Goal: Navigation & Orientation: Find specific page/section

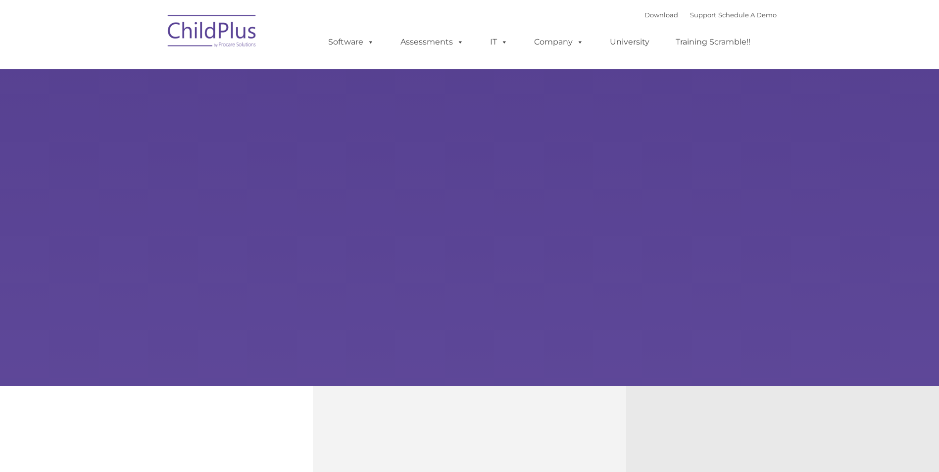
type input ""
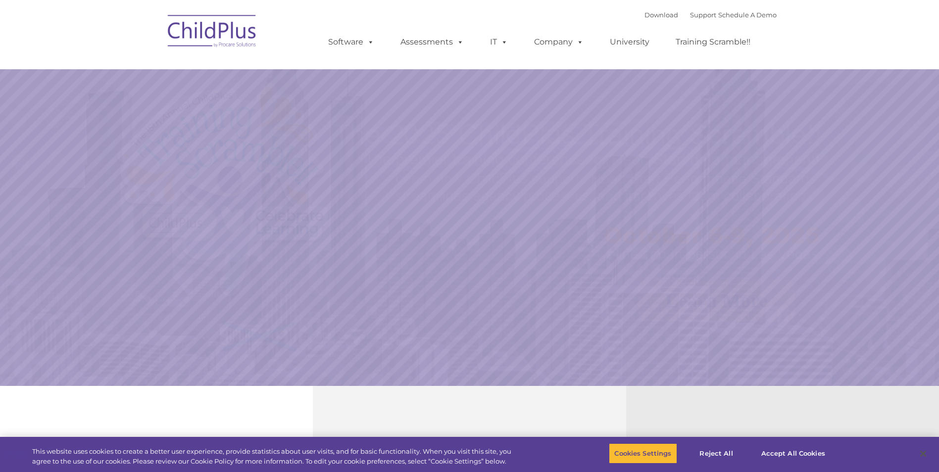
select select "MEDIUM"
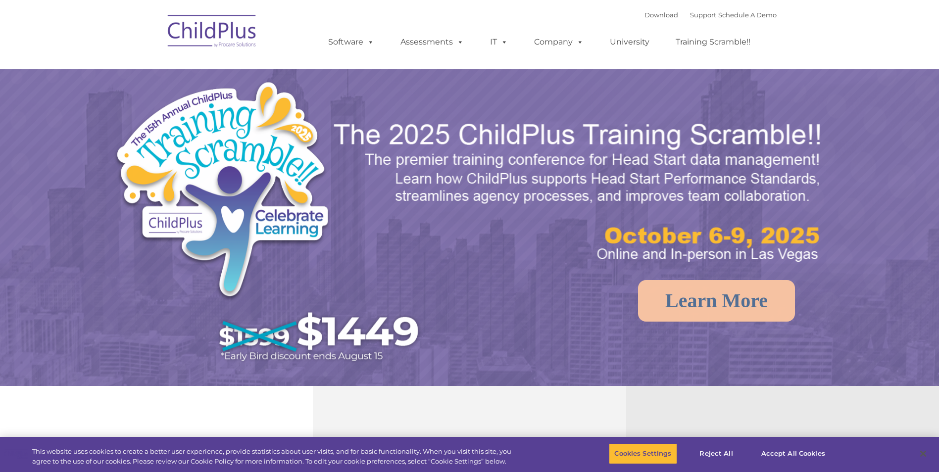
select select "MEDIUM"
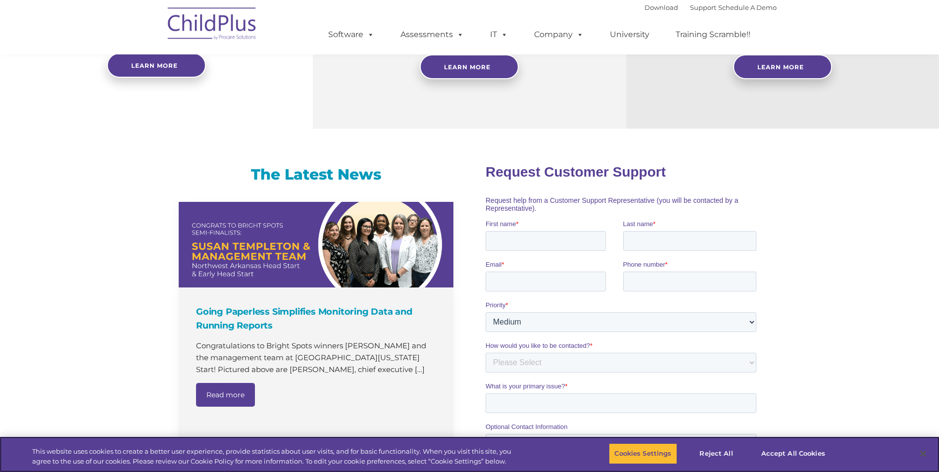
scroll to position [243, 0]
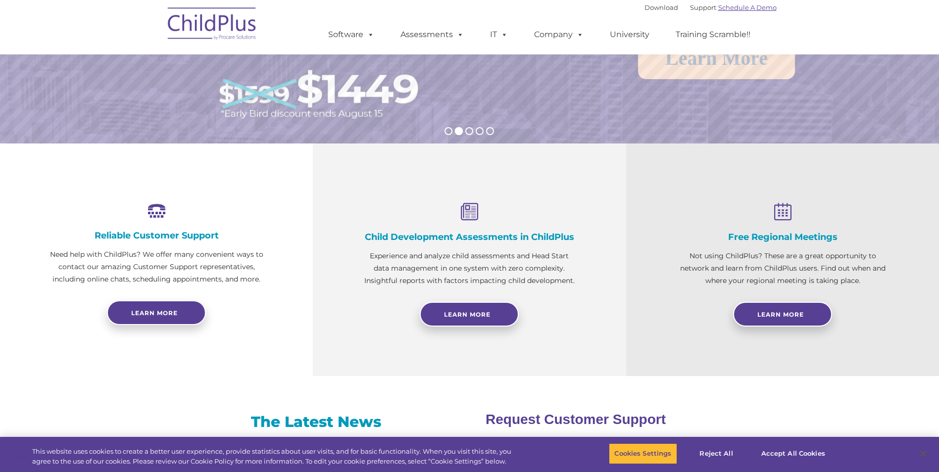
click at [741, 10] on link "Schedule A Demo" at bounding box center [747, 7] width 58 height 8
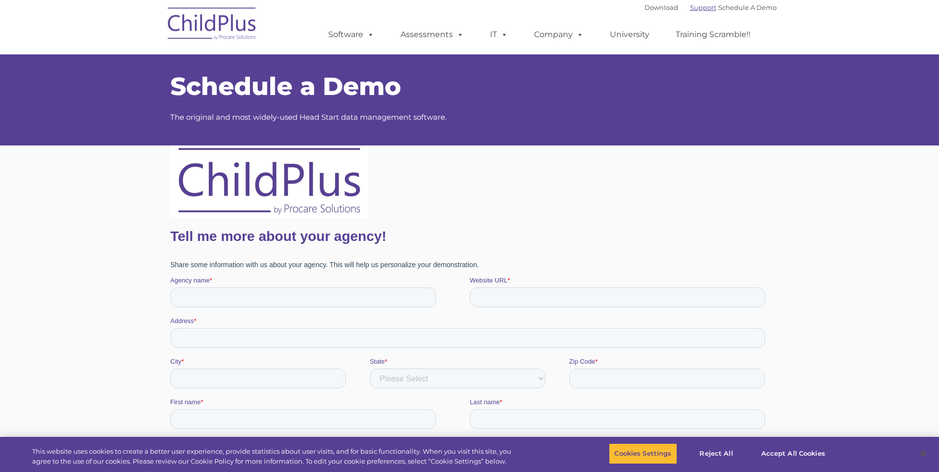
click at [692, 5] on link "Support" at bounding box center [703, 7] width 26 height 8
click at [652, 7] on link "Download" at bounding box center [662, 7] width 34 height 8
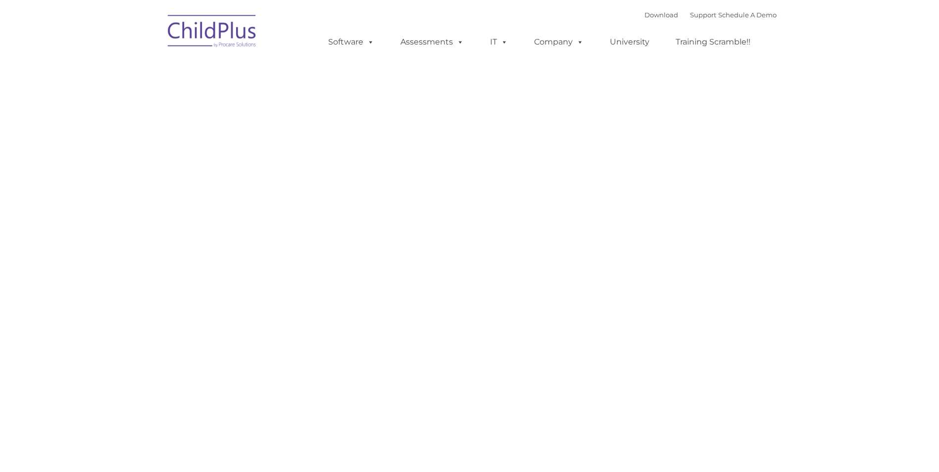
type input ""
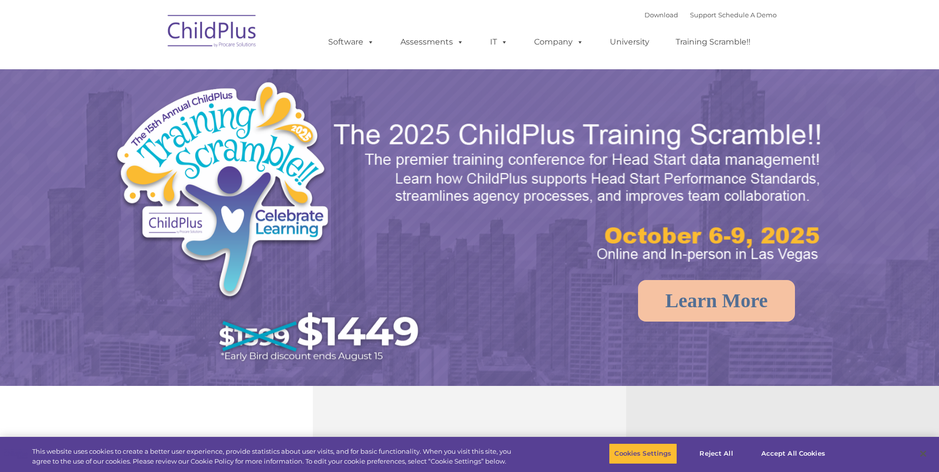
select select "MEDIUM"
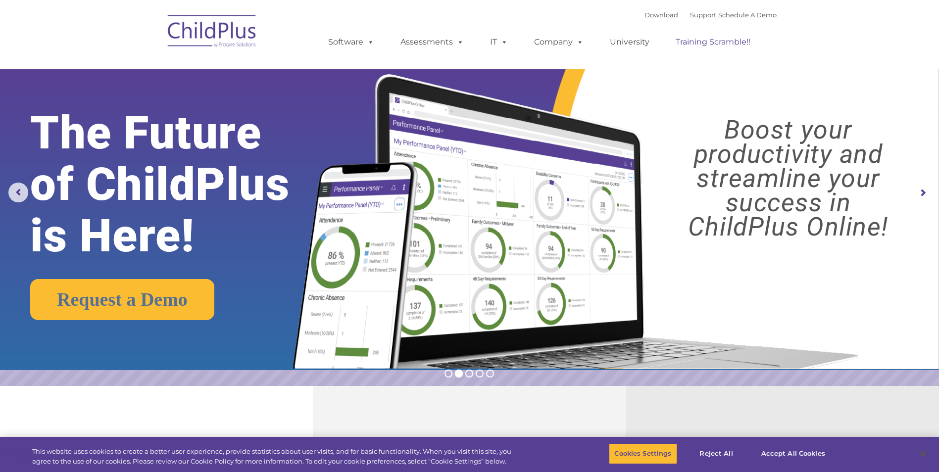
click at [708, 44] on link "Training Scramble!!" at bounding box center [713, 42] width 95 height 20
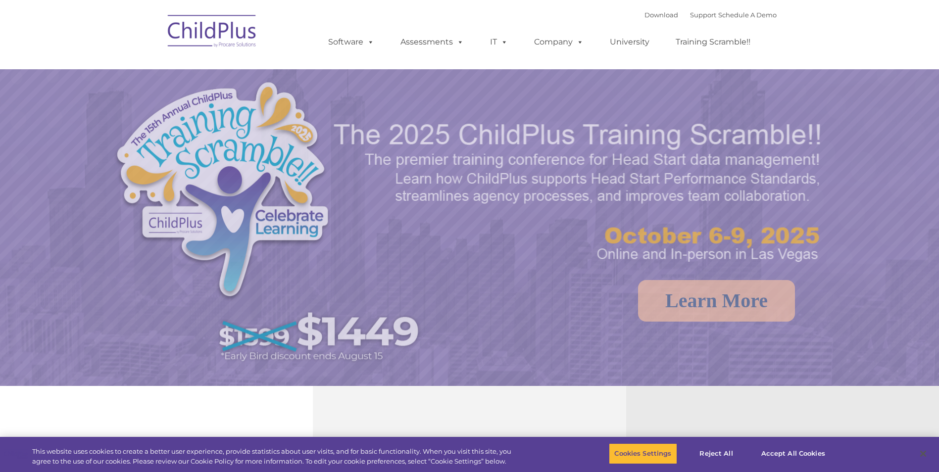
select select "MEDIUM"
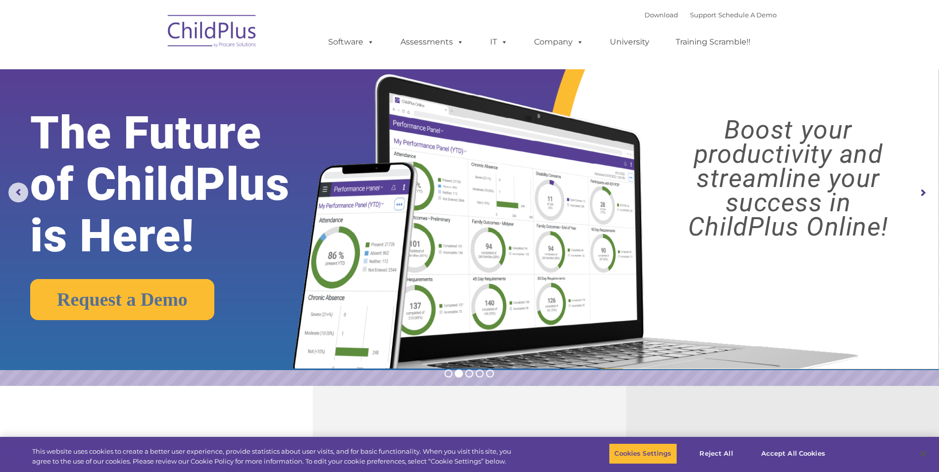
click at [930, 196] on rs-arrow at bounding box center [923, 193] width 20 height 20
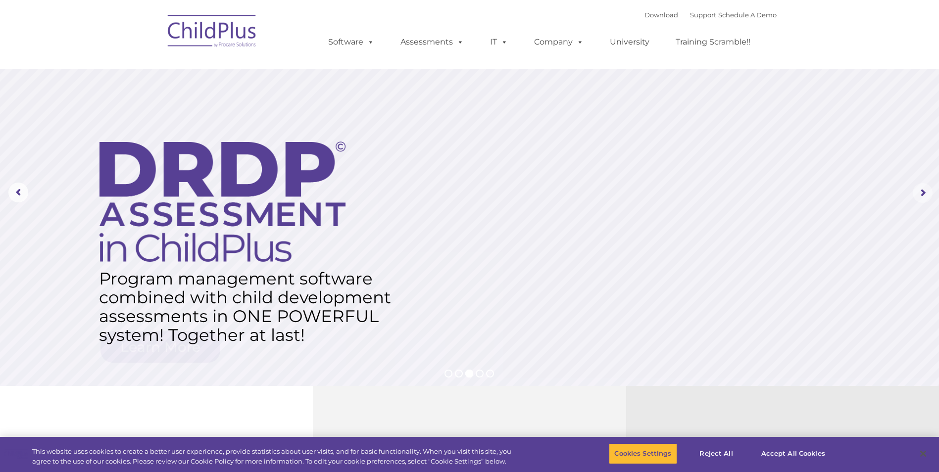
click at [930, 196] on rs-arrow at bounding box center [923, 193] width 20 height 20
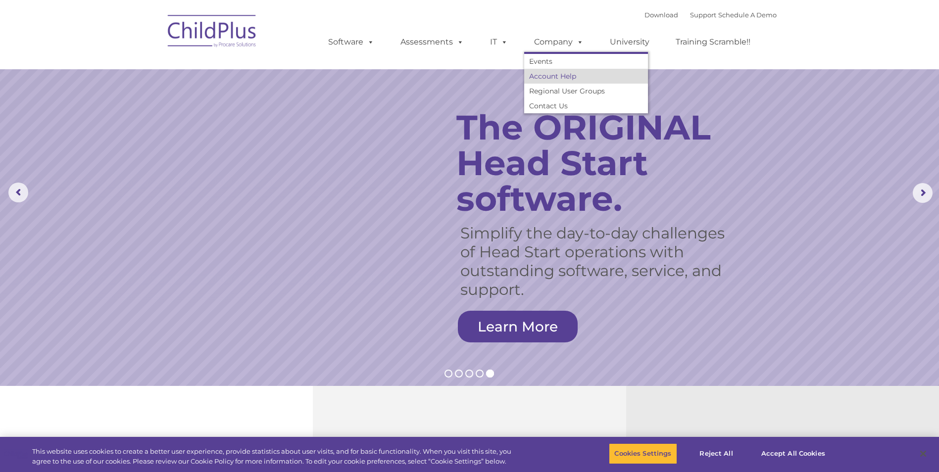
click at [549, 74] on link "Account Help" at bounding box center [586, 76] width 124 height 15
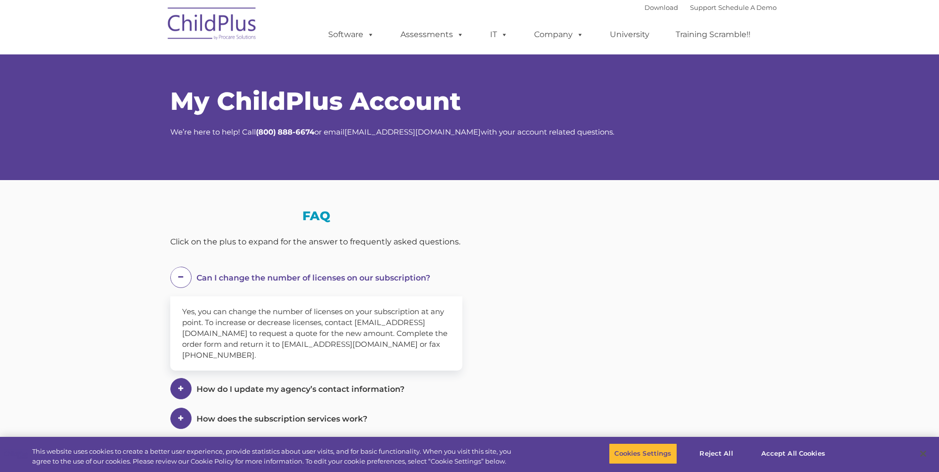
select select "MEDIUM"
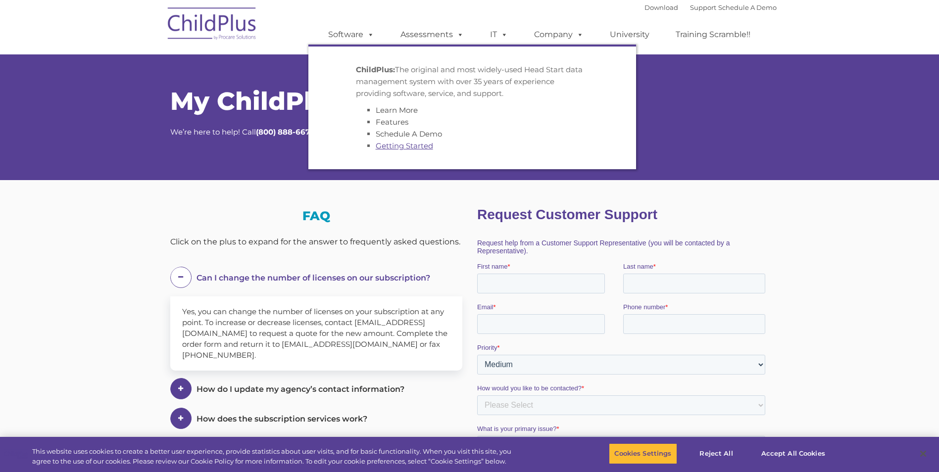
click at [385, 147] on link "Getting Started" at bounding box center [404, 145] width 57 height 9
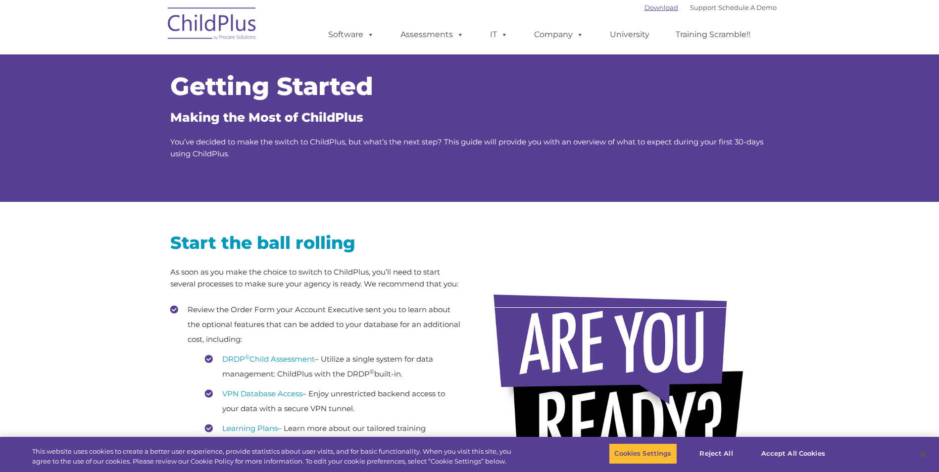
click at [645, 7] on link "Download" at bounding box center [662, 7] width 34 height 8
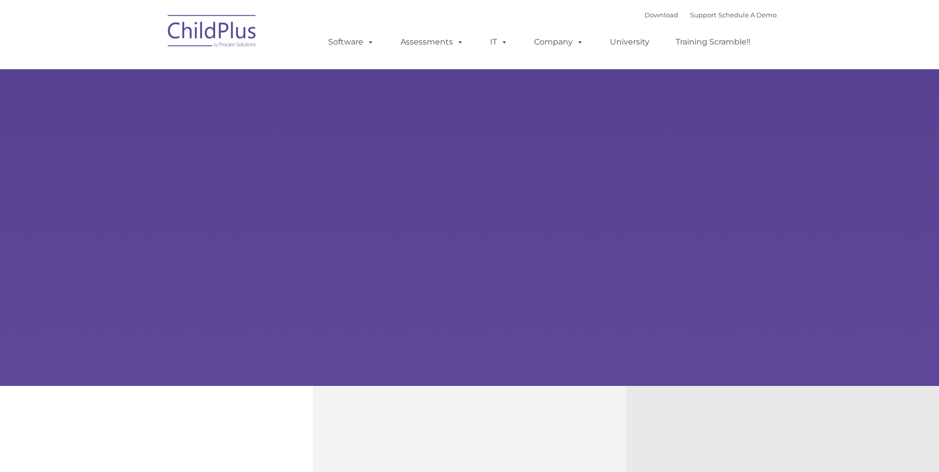
type input ""
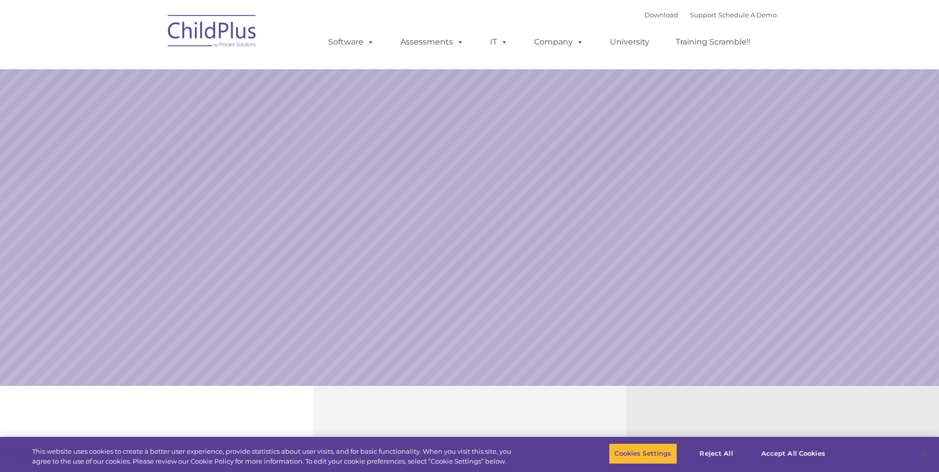
select select "MEDIUM"
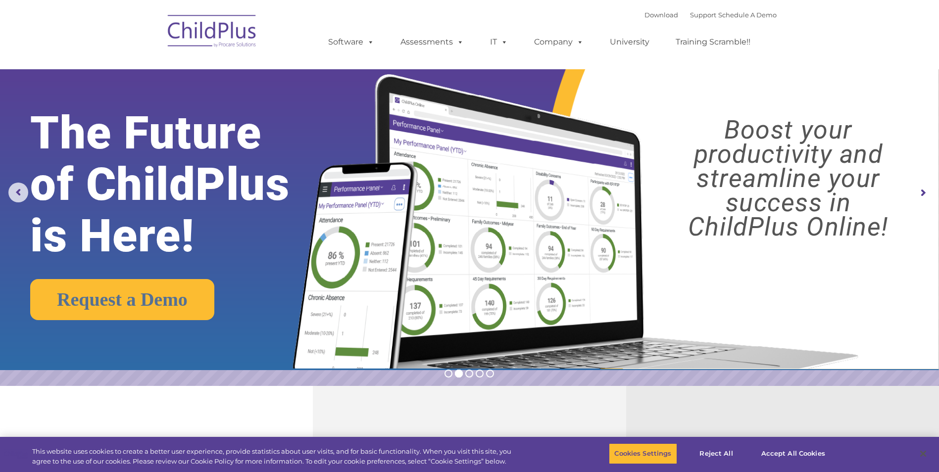
click at [925, 193] on rs-arrow at bounding box center [923, 193] width 20 height 20
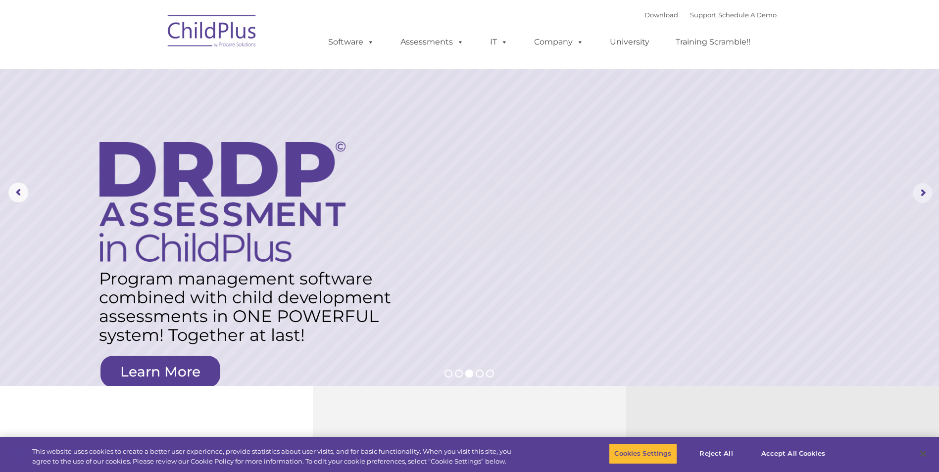
click at [922, 192] on rs-arrow at bounding box center [923, 193] width 20 height 20
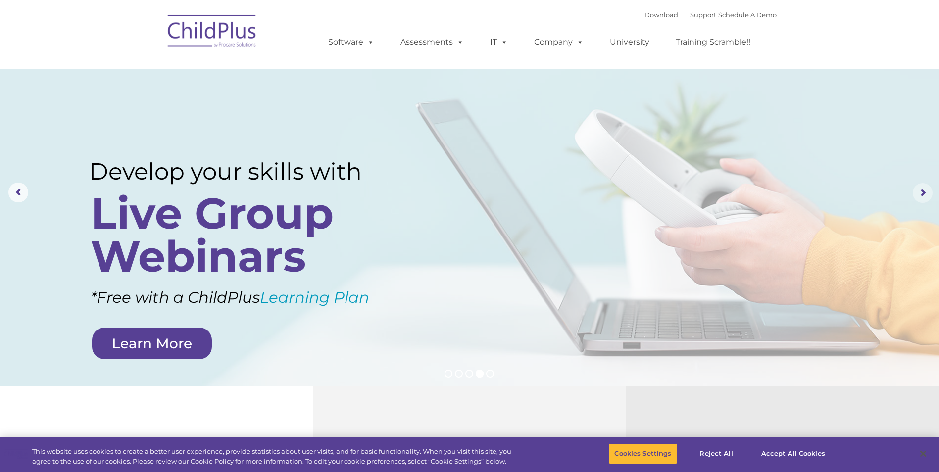
click at [920, 190] on rs-arrow at bounding box center [923, 193] width 20 height 20
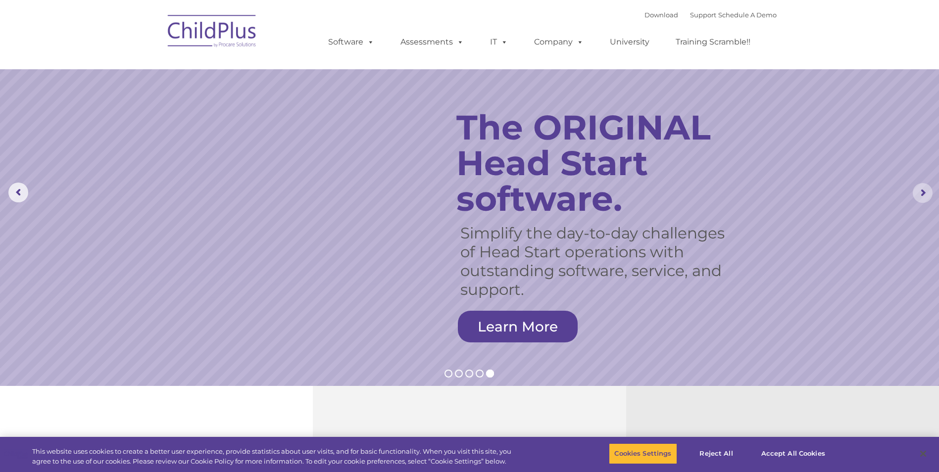
click at [920, 190] on rs-arrow at bounding box center [923, 193] width 20 height 20
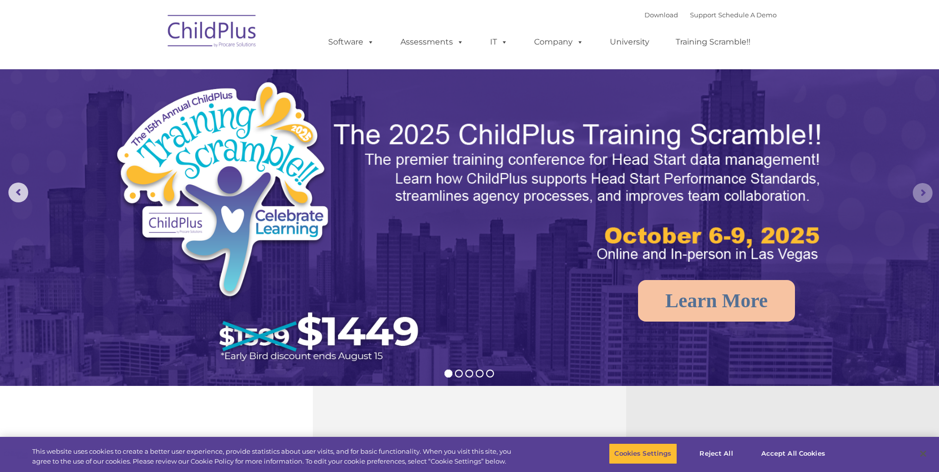
click at [920, 190] on rs-arrow at bounding box center [923, 193] width 20 height 20
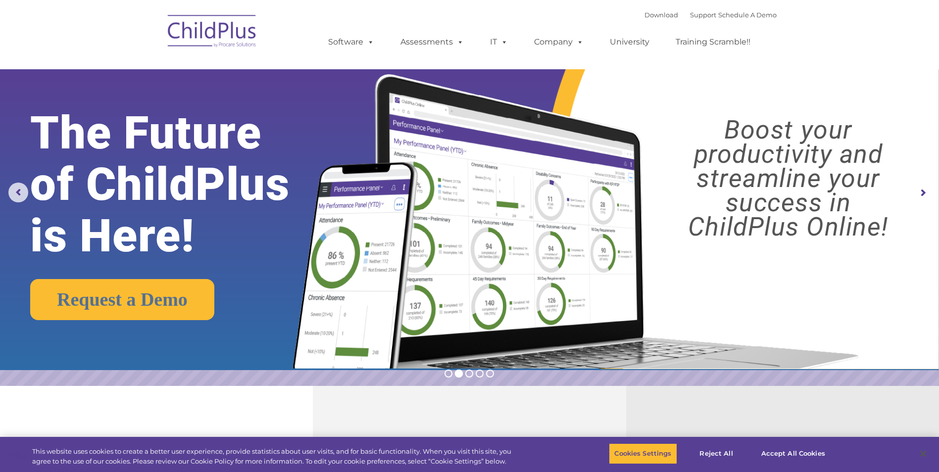
click at [920, 190] on rs-arrow at bounding box center [923, 193] width 20 height 20
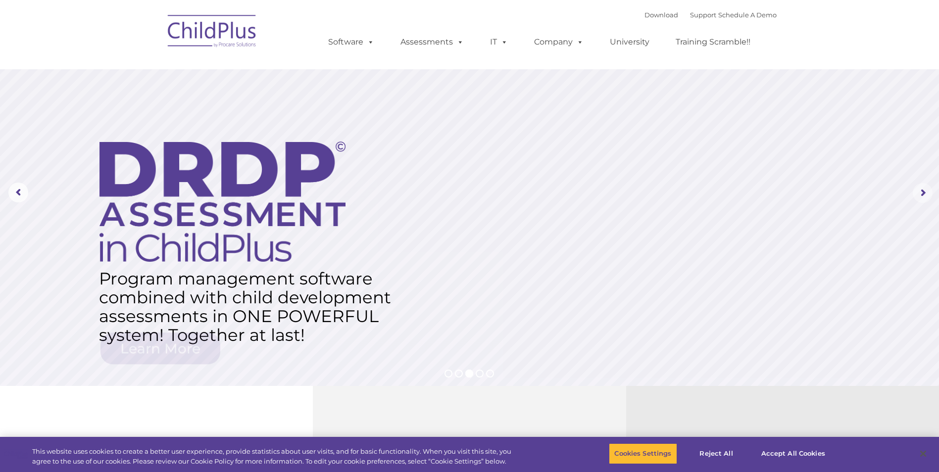
click at [920, 190] on rs-arrow at bounding box center [923, 193] width 20 height 20
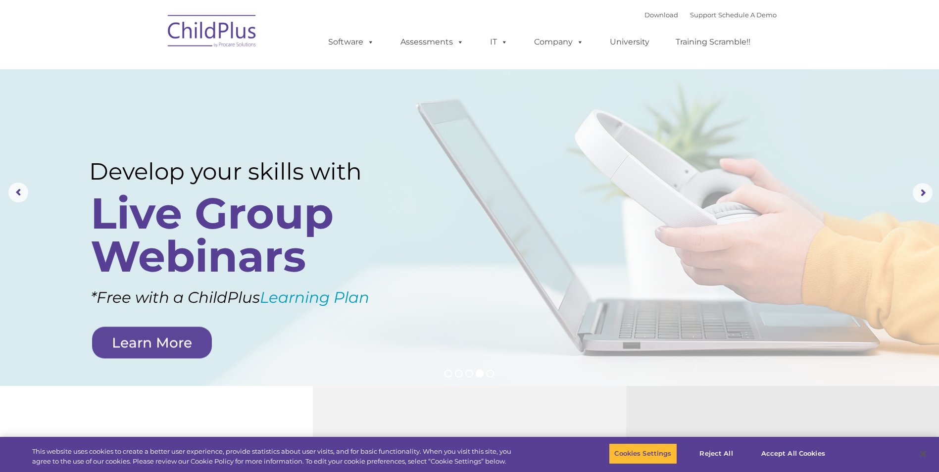
click at [187, 36] on img at bounding box center [212, 33] width 99 height 50
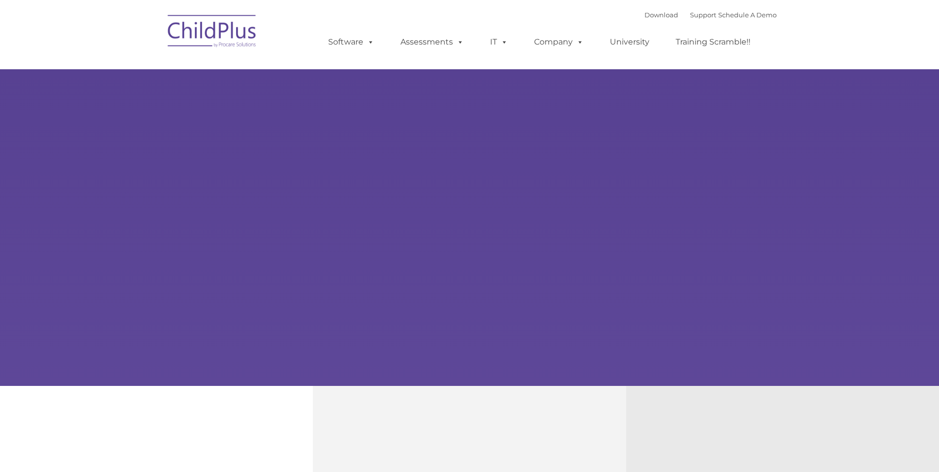
type input ""
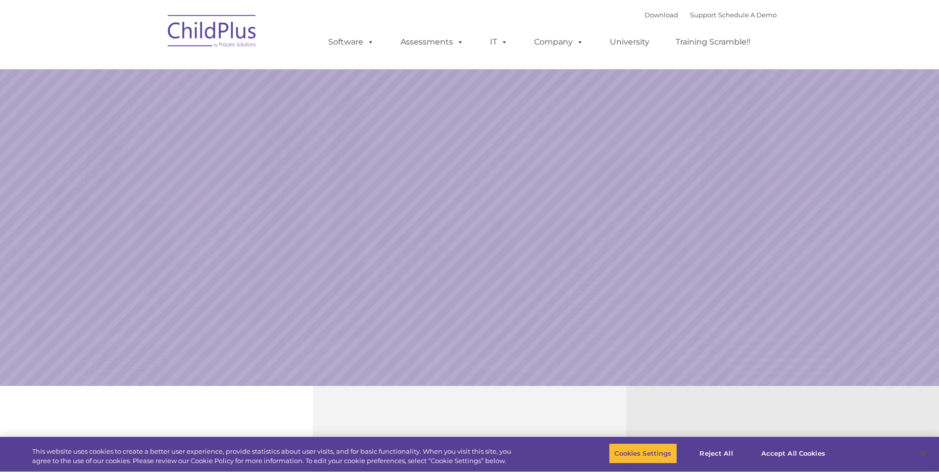
select select "MEDIUM"
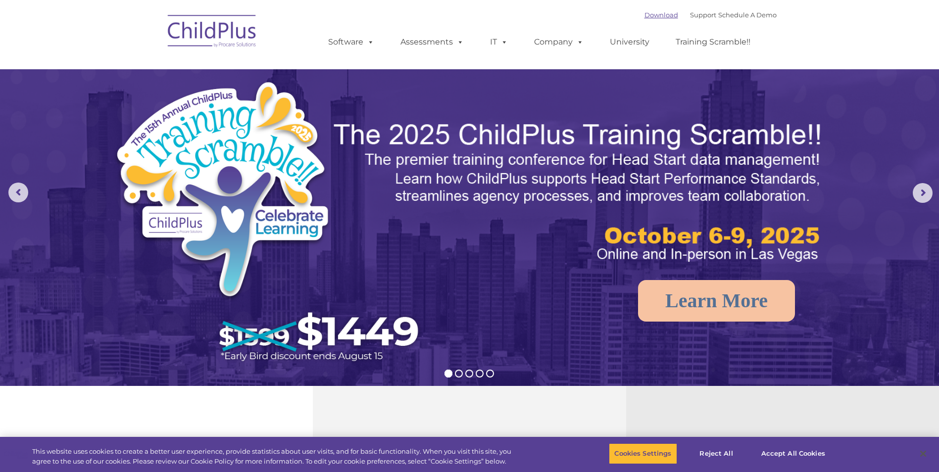
click at [645, 15] on link "Download" at bounding box center [662, 15] width 34 height 8
click at [693, 13] on link "Support" at bounding box center [703, 15] width 26 height 8
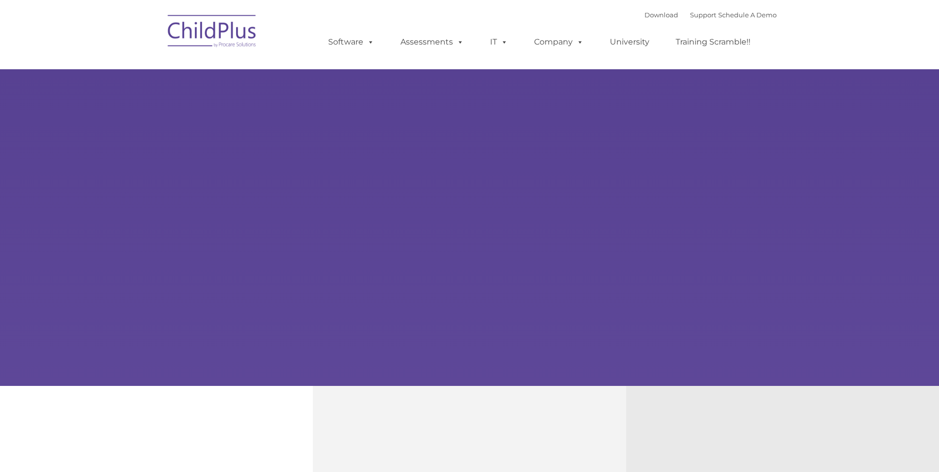
type input ""
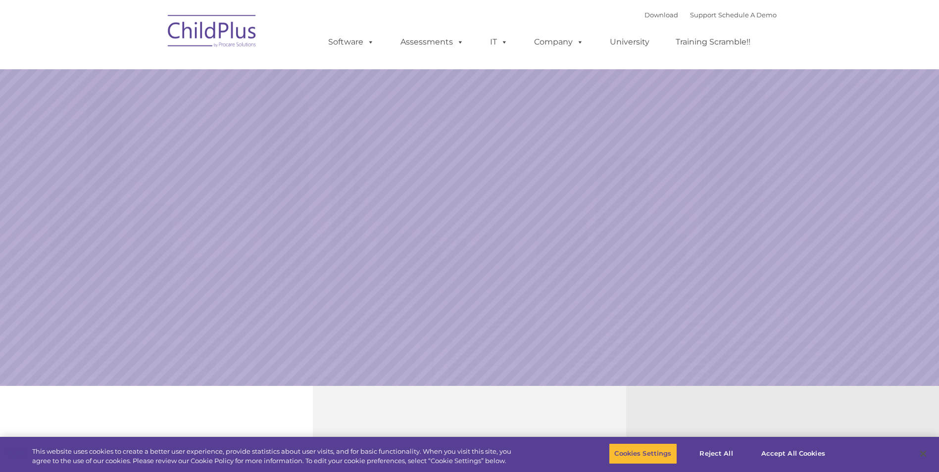
select select "MEDIUM"
